Goal: Find specific page/section: Find specific page/section

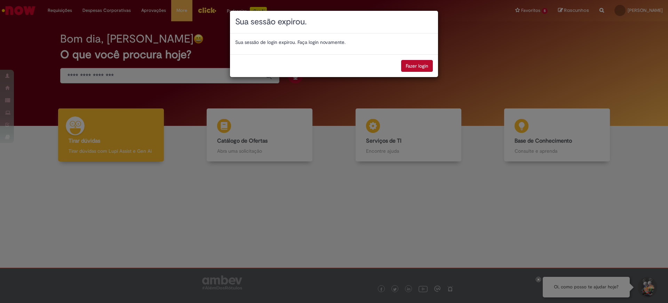
click at [420, 67] on button "Fazer login" at bounding box center [417, 66] width 32 height 12
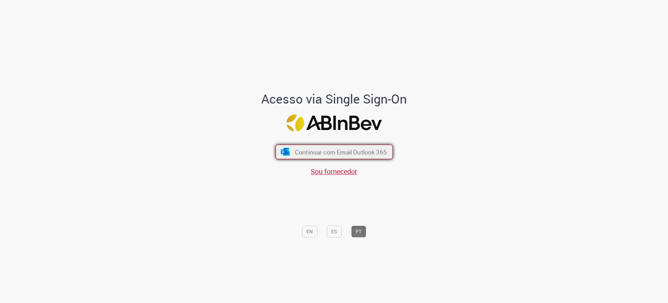
click at [343, 148] on span "Continuar com Email Outlook 365" at bounding box center [341, 152] width 92 height 8
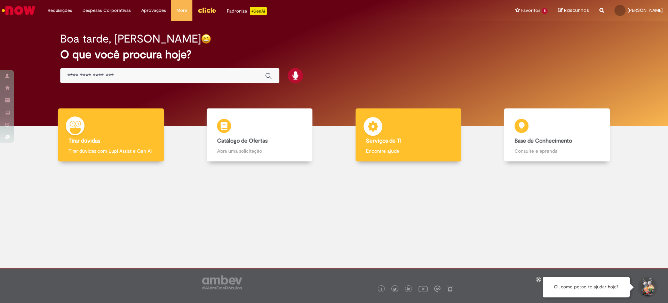
click at [373, 146] on div "Serviços de TI Serviços de TI Encontre ajuda" at bounding box center [409, 134] width 106 height 53
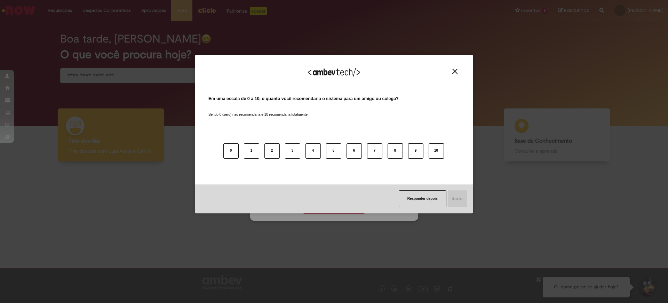
click at [457, 70] on img "Close" at bounding box center [455, 71] width 5 height 5
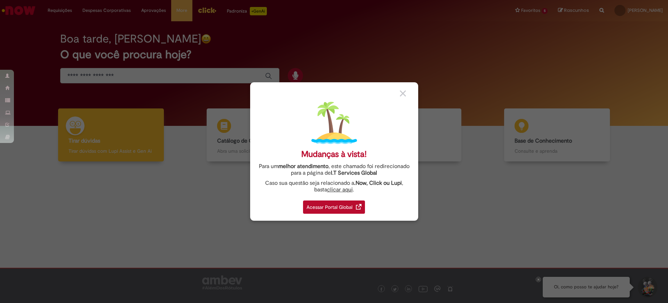
click at [338, 209] on div "Acessar Portal Global" at bounding box center [334, 206] width 62 height 13
